Goal: Task Accomplishment & Management: Use online tool/utility

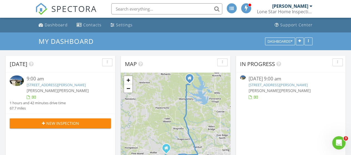
click at [311, 6] on div at bounding box center [311, 6] width 3 height 4
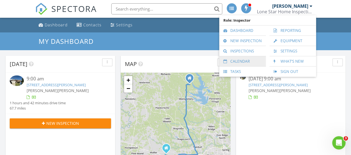
click at [245, 61] on link "Calendar" at bounding box center [242, 61] width 41 height 10
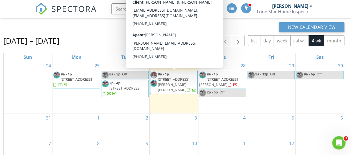
scroll to position [28, 0]
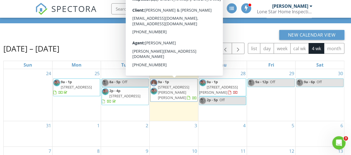
click at [177, 85] on span "29002 Jacobs River Dr, Katy 77494" at bounding box center [173, 93] width 31 height 16
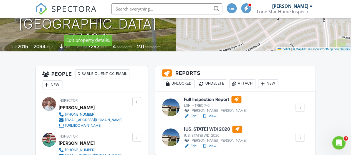
scroll to position [111, 0]
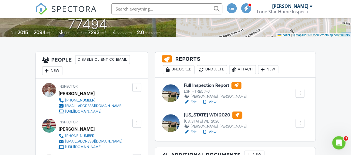
click at [203, 85] on h6 "Full Inspection Report" at bounding box center [215, 85] width 63 height 7
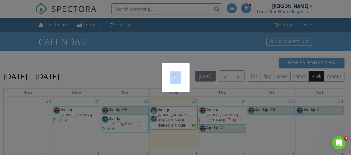
click at [176, 116] on div at bounding box center [175, 77] width 351 height 155
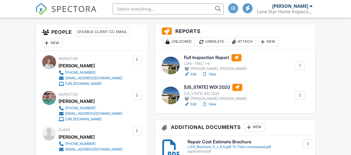
click at [202, 57] on h6 "Full Inspection Report" at bounding box center [215, 57] width 63 height 7
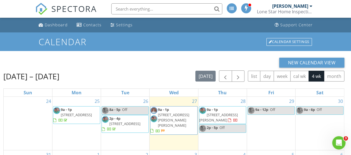
click at [301, 4] on div "[PERSON_NAME]" at bounding box center [290, 6] width 36 height 6
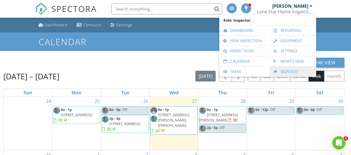
click at [296, 71] on link "Sign Out" at bounding box center [292, 72] width 41 height 10
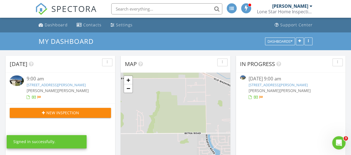
click at [287, 5] on div "[PERSON_NAME]" at bounding box center [290, 6] width 36 height 6
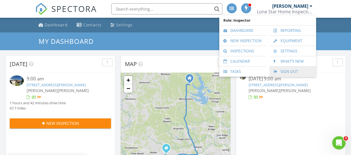
click at [291, 76] on link "Sign Out" at bounding box center [292, 72] width 41 height 10
